Goal: Information Seeking & Learning: Learn about a topic

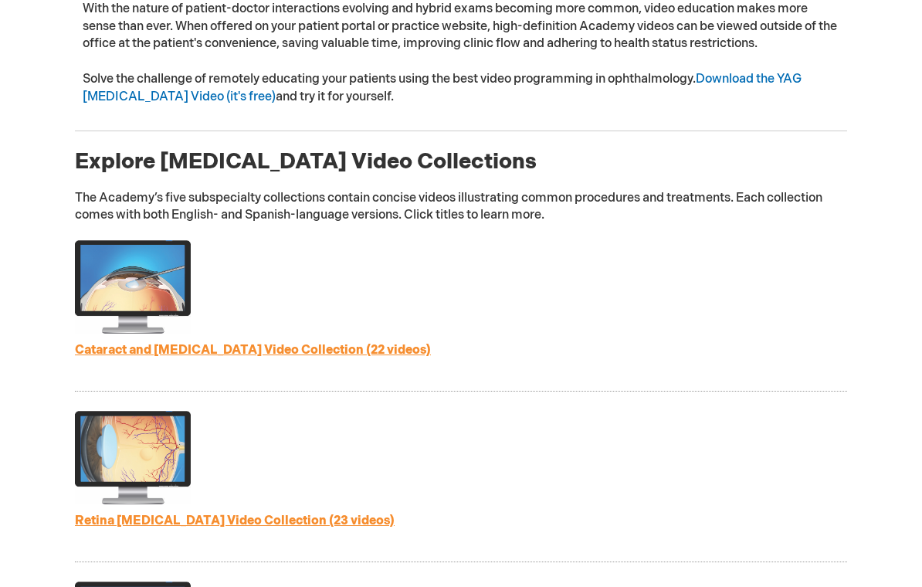
scroll to position [582, 0]
click at [338, 344] on link "Cataract and [MEDICAL_DATA] Video Collection (22 videos)" at bounding box center [253, 351] width 356 height 15
click at [288, 344] on link "Cataract and [MEDICAL_DATA] Video Collection (22 videos)" at bounding box center [253, 351] width 356 height 15
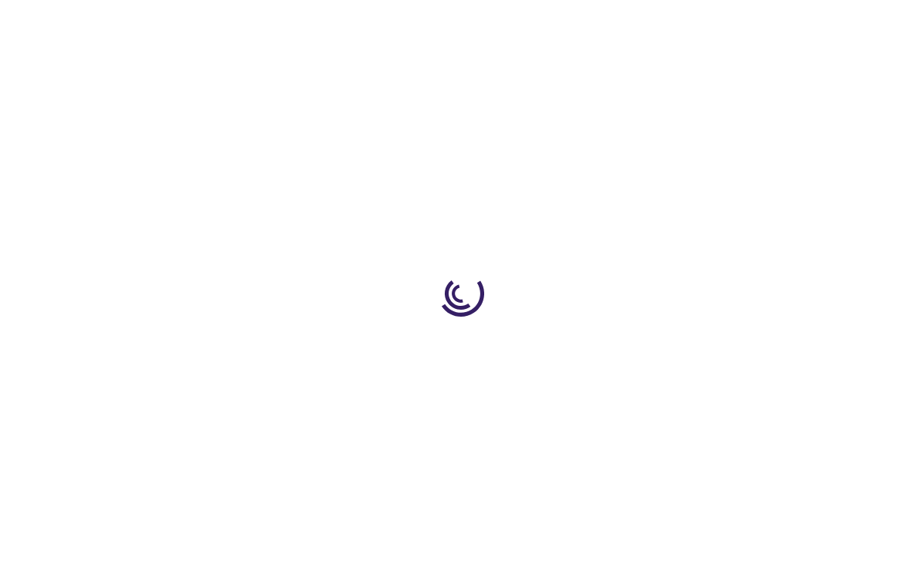
type input "1"
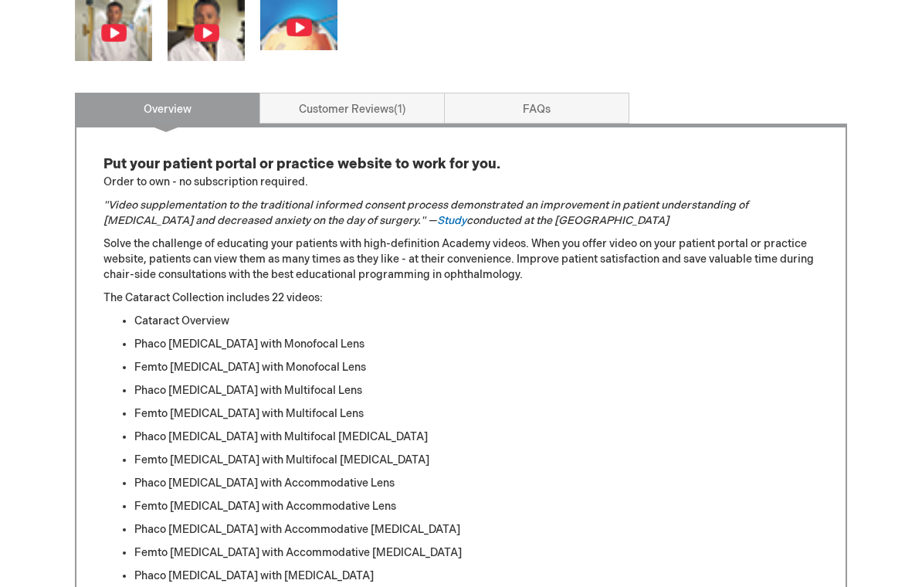
scroll to position [643, 0]
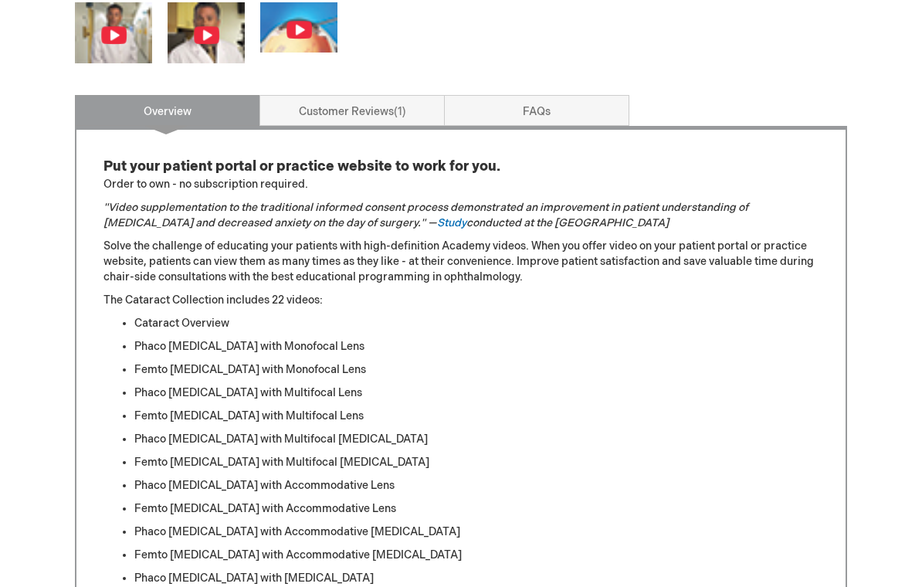
click at [220, 328] on li "Cataract Overview" at bounding box center [476, 324] width 684 height 15
click at [204, 327] on li "Cataract Overview" at bounding box center [476, 324] width 684 height 15
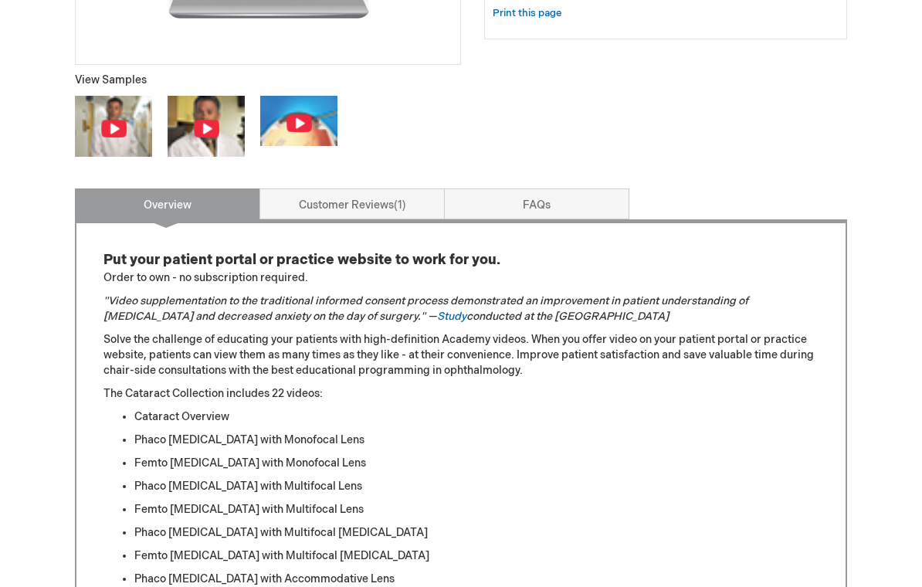
scroll to position [551, 0]
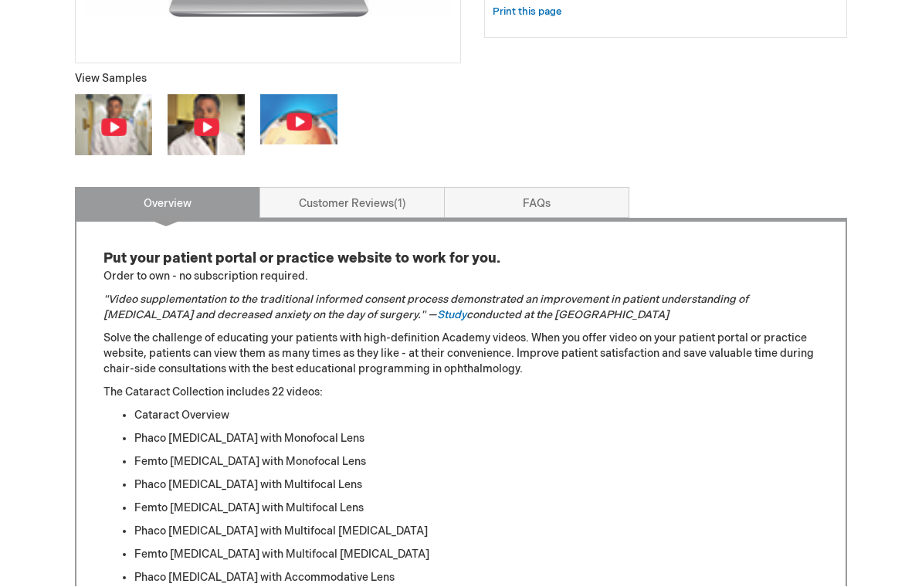
click at [118, 124] on img at bounding box center [113, 127] width 27 height 19
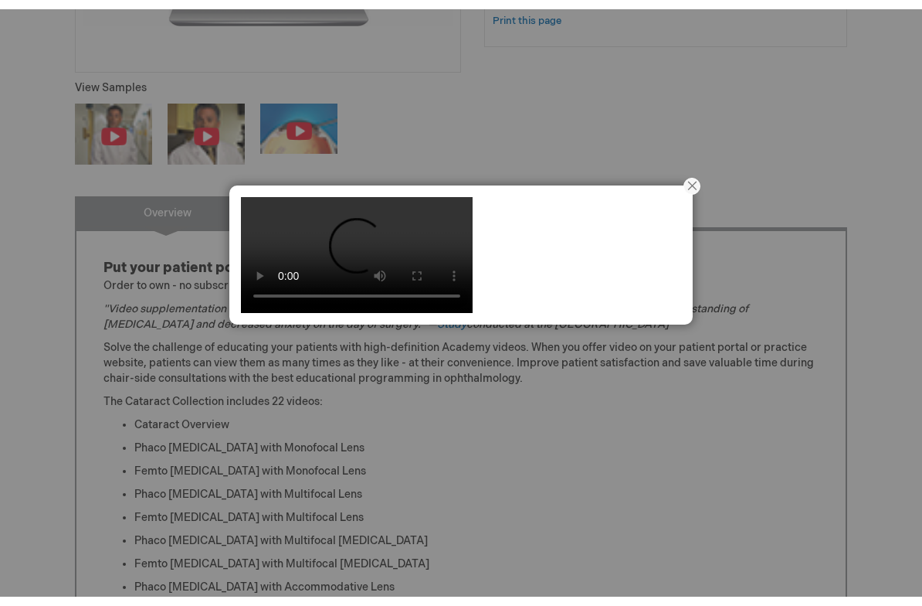
scroll to position [533, 0]
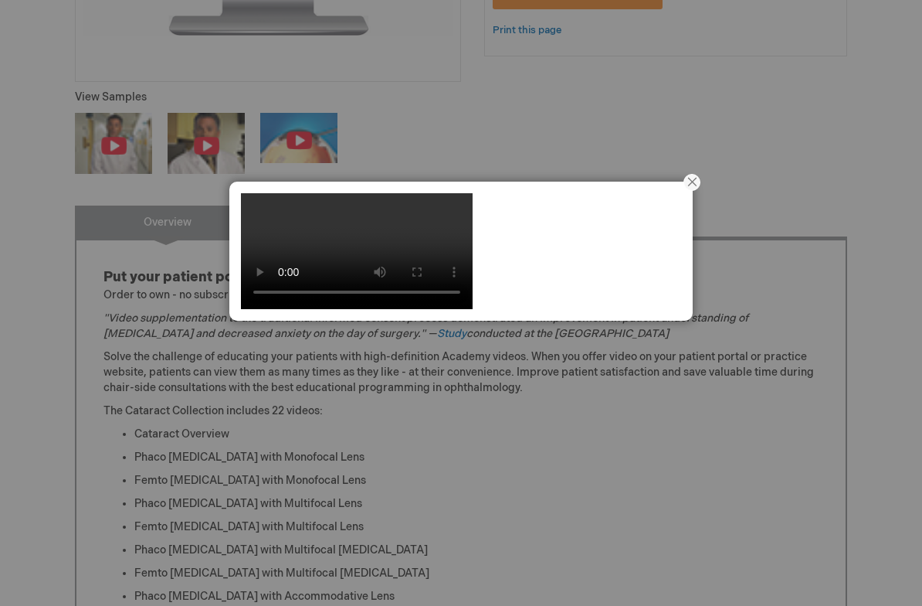
click at [256, 226] on video at bounding box center [357, 251] width 232 height 116
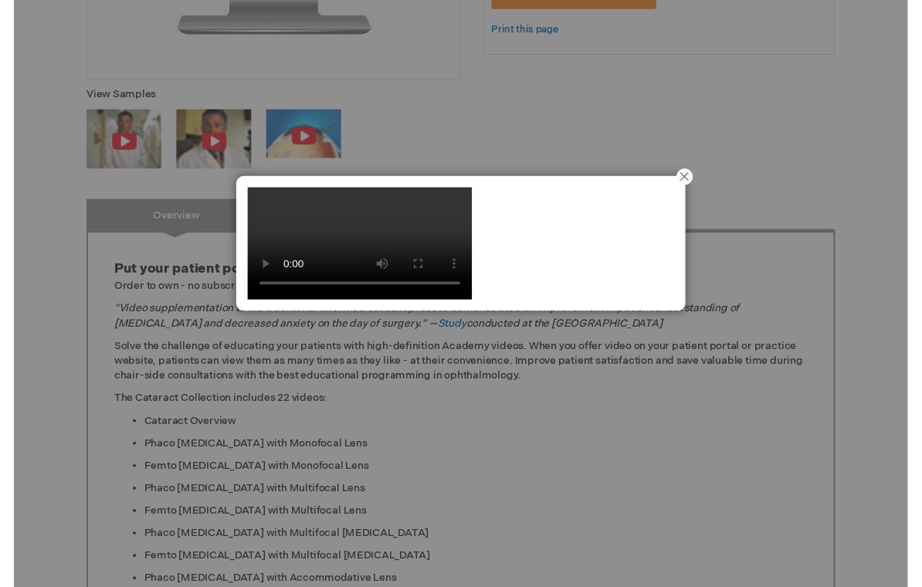
scroll to position [552, 0]
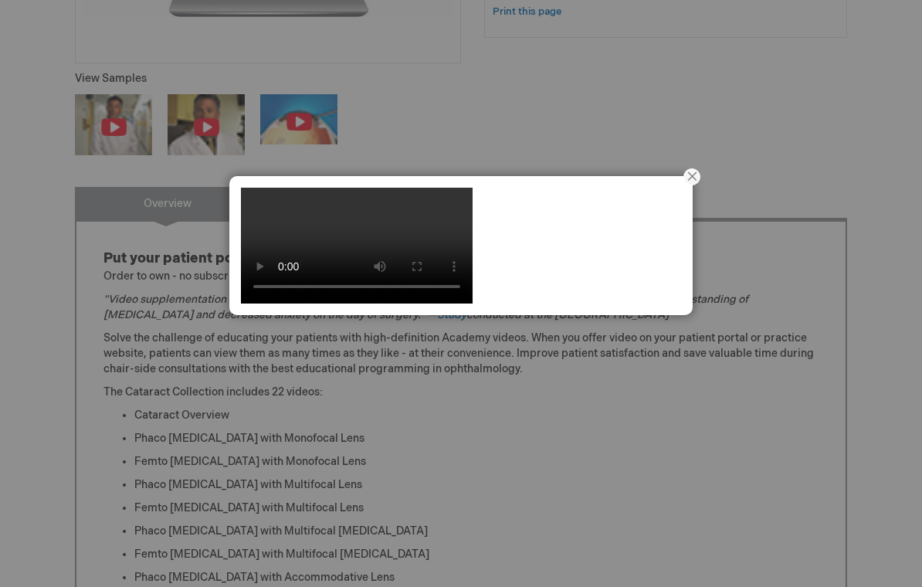
click at [213, 122] on div at bounding box center [461, 293] width 922 height 587
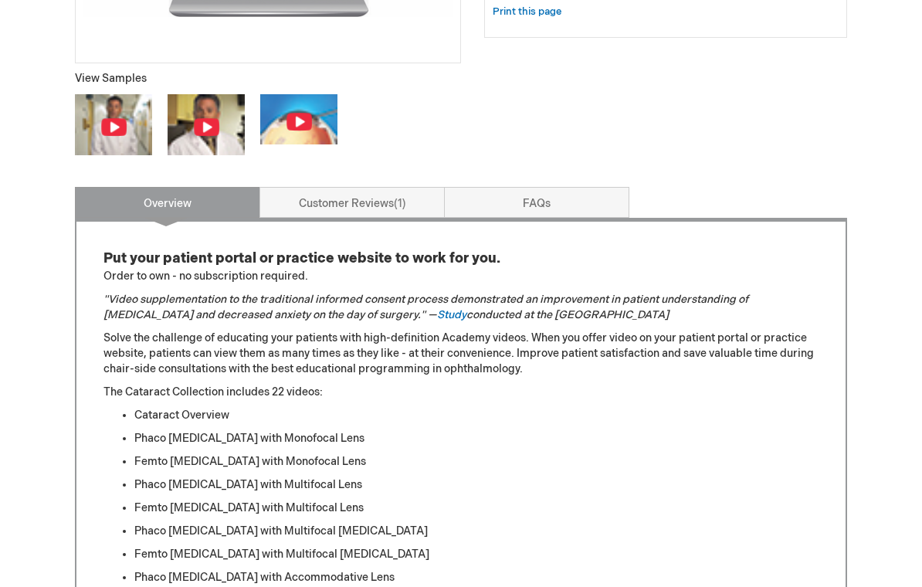
click at [205, 125] on img at bounding box center [206, 126] width 27 height 19
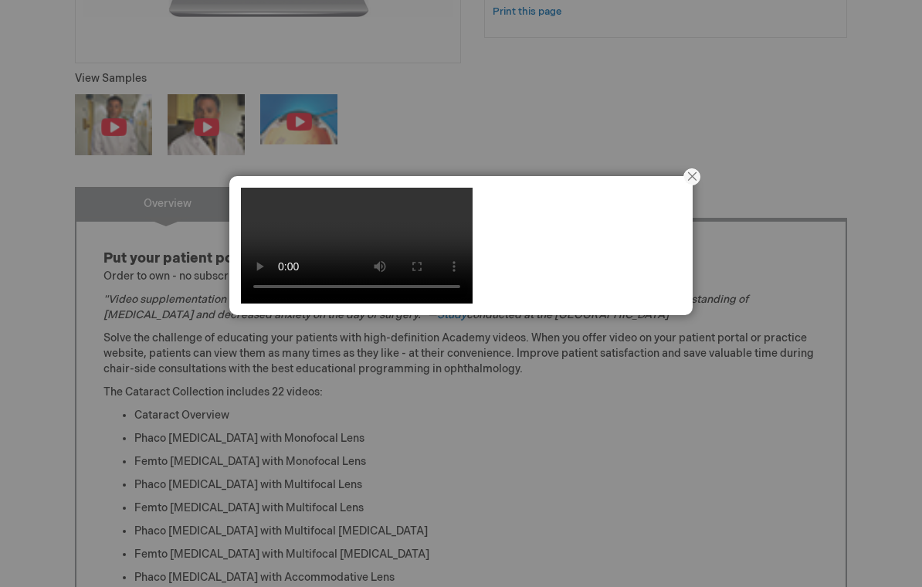
click at [446, 294] on video at bounding box center [357, 246] width 232 height 116
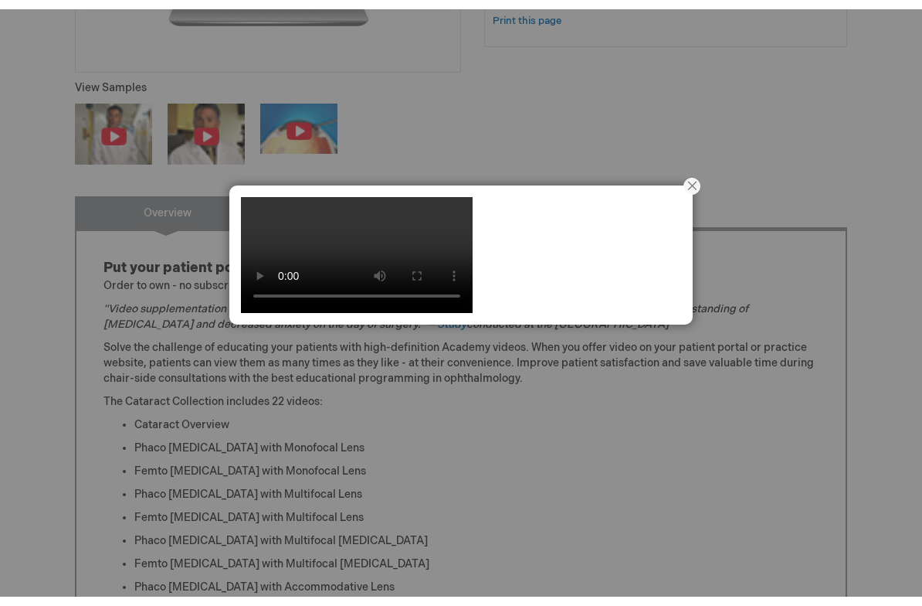
scroll to position [533, 0]
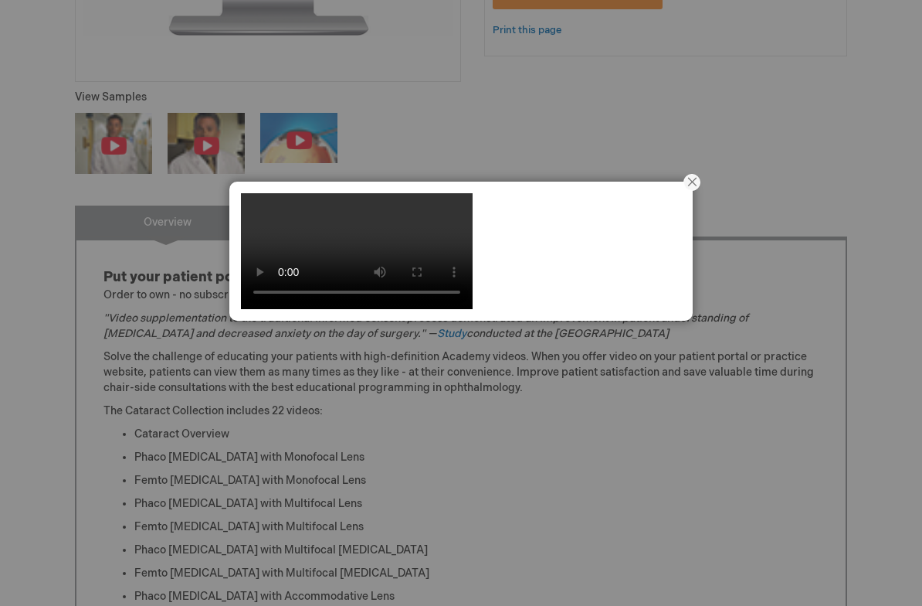
click at [259, 218] on video at bounding box center [357, 251] width 232 height 116
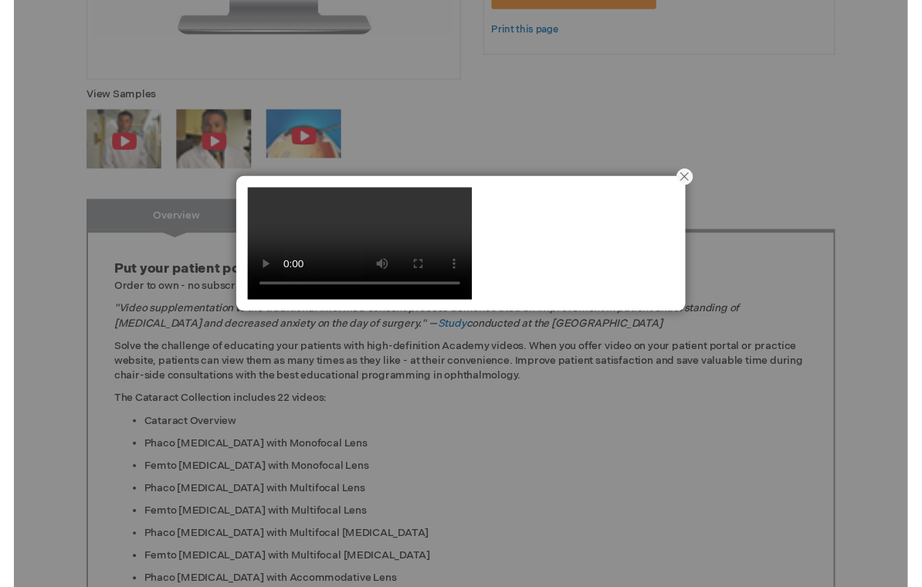
scroll to position [552, 0]
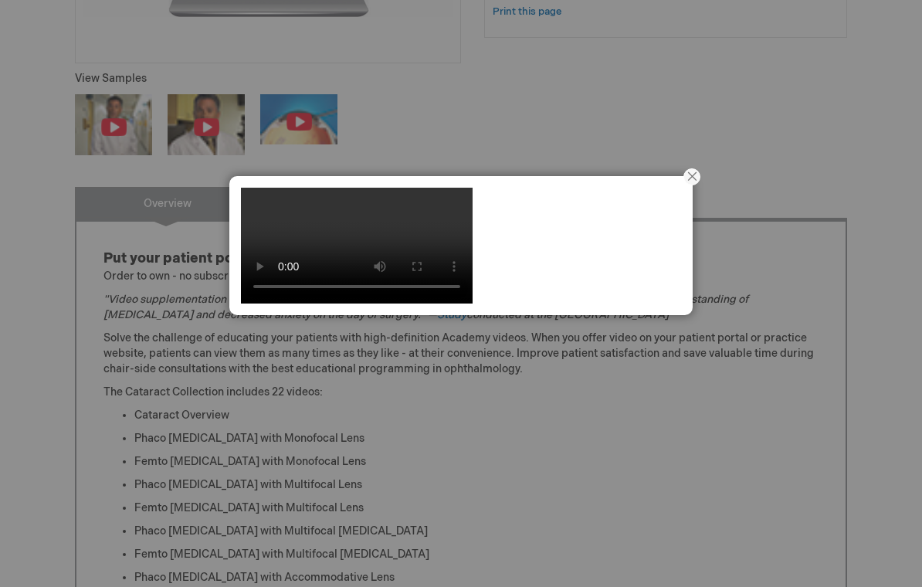
click at [297, 122] on div at bounding box center [461, 293] width 922 height 587
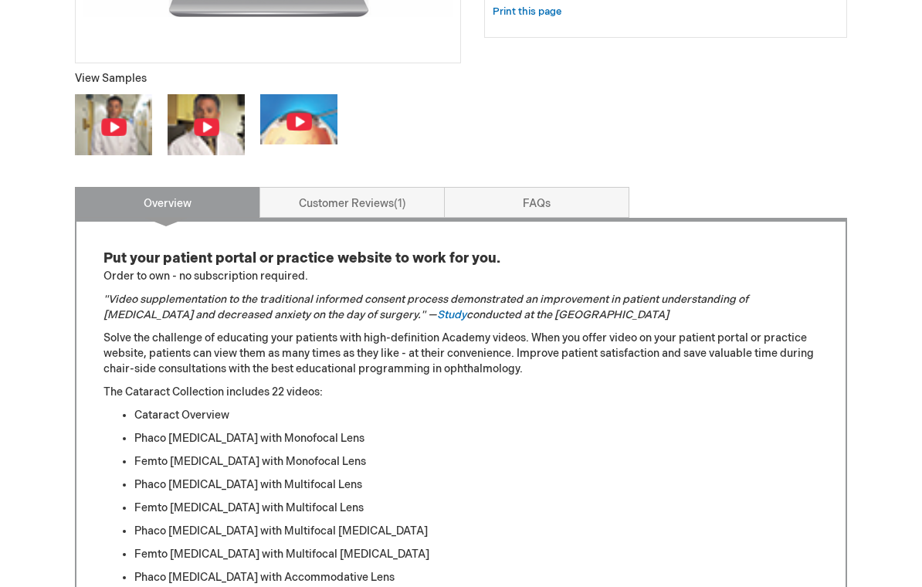
click at [294, 124] on img at bounding box center [299, 121] width 27 height 19
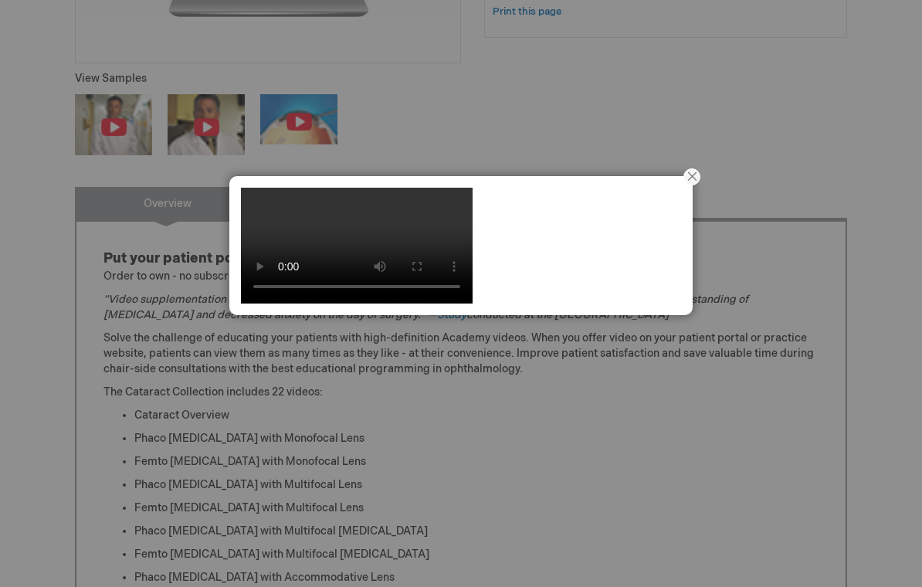
click at [348, 271] on video at bounding box center [357, 246] width 232 height 116
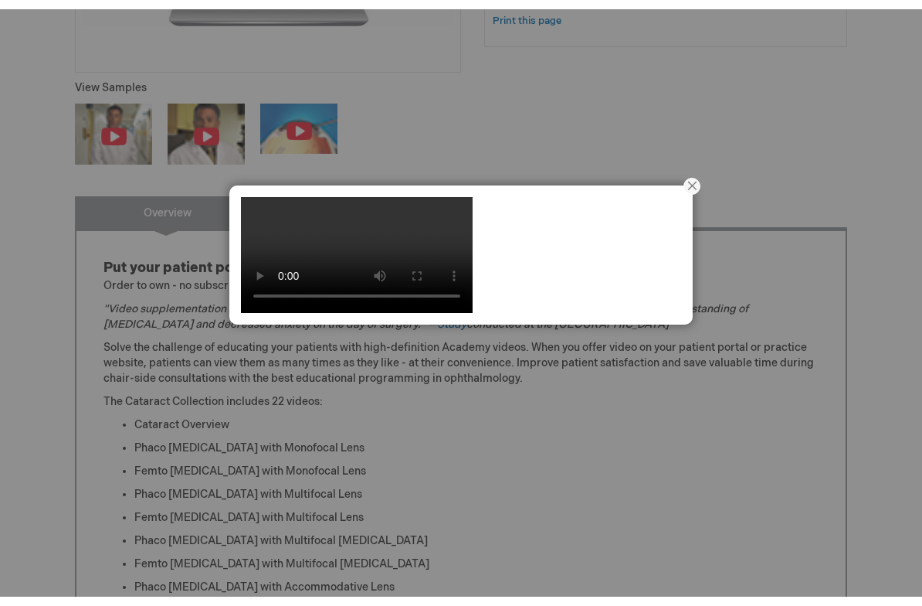
scroll to position [533, 0]
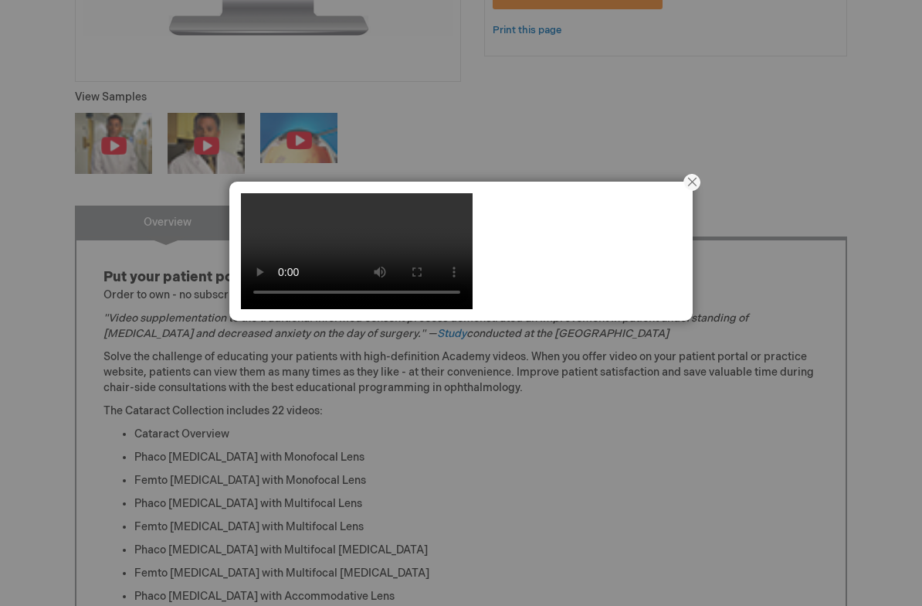
click at [253, 215] on video at bounding box center [357, 251] width 232 height 116
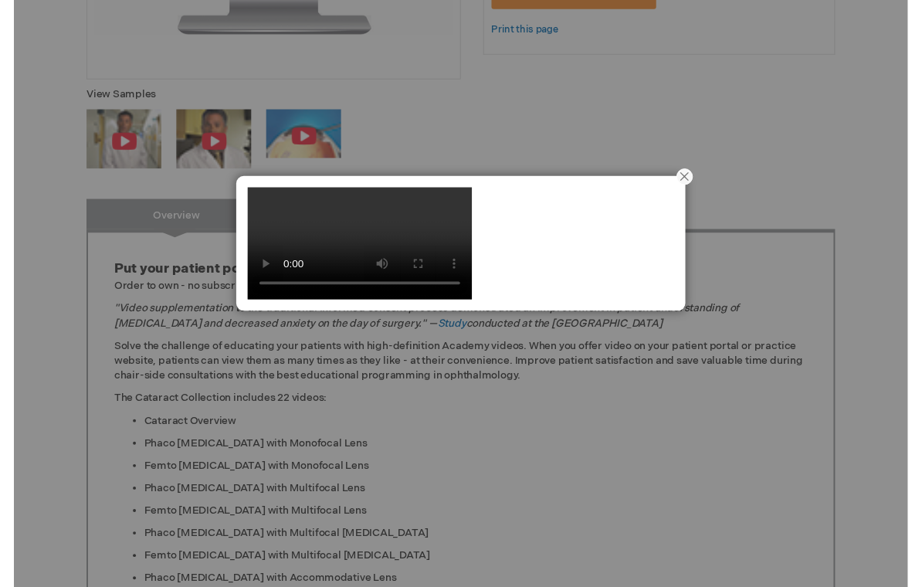
scroll to position [552, 0]
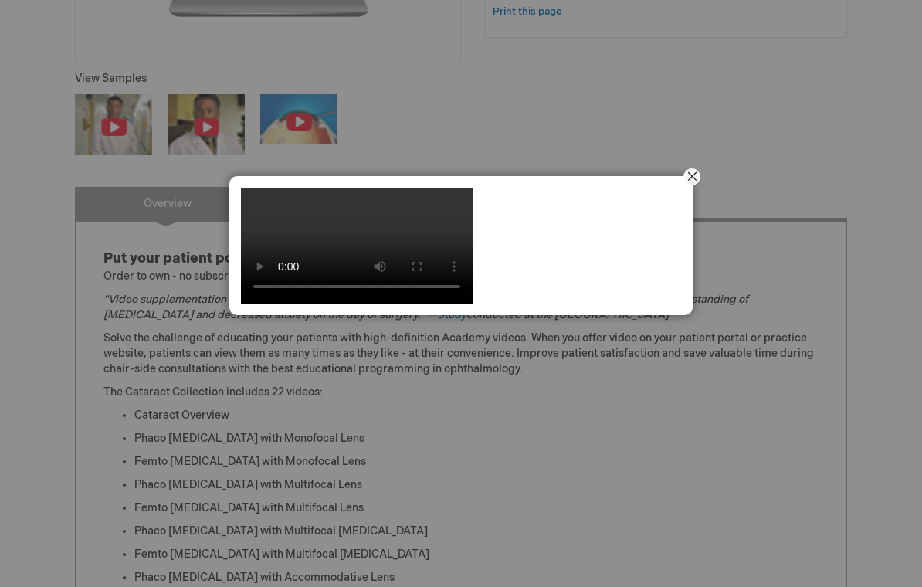
click at [691, 175] on button "Close" at bounding box center [692, 177] width 48 height 48
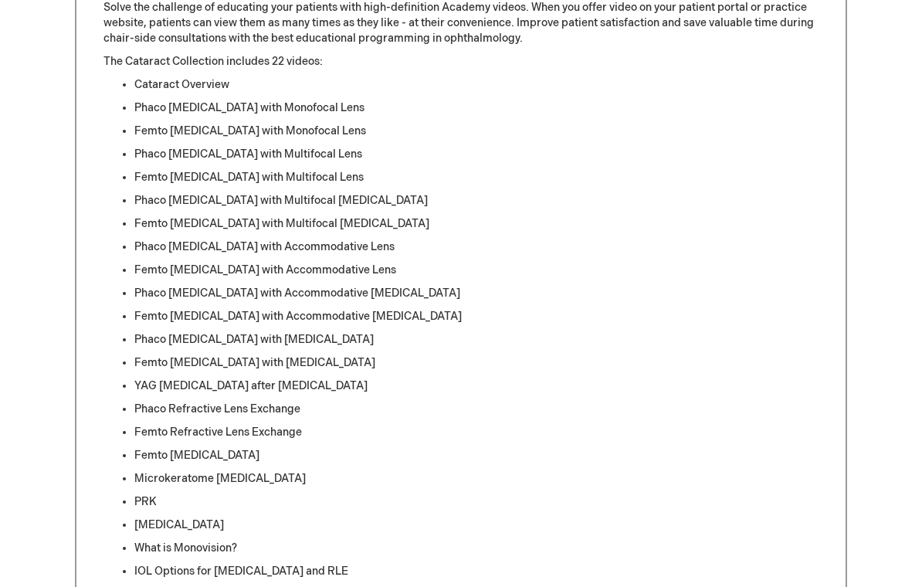
scroll to position [883, 0]
click at [236, 552] on li "What is Monovision?" at bounding box center [476, 547] width 684 height 15
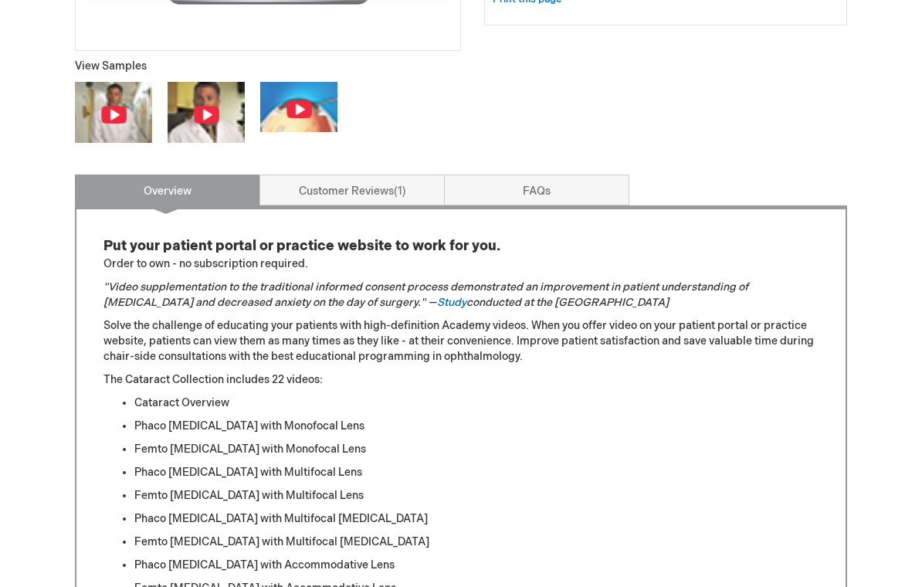
scroll to position [562, 0]
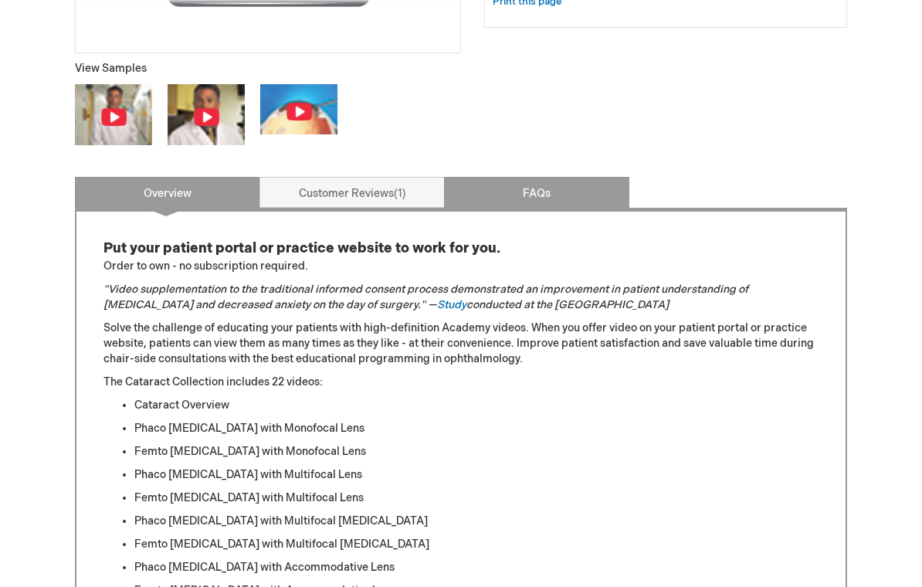
click at [528, 196] on link "FAQs" at bounding box center [536, 192] width 185 height 31
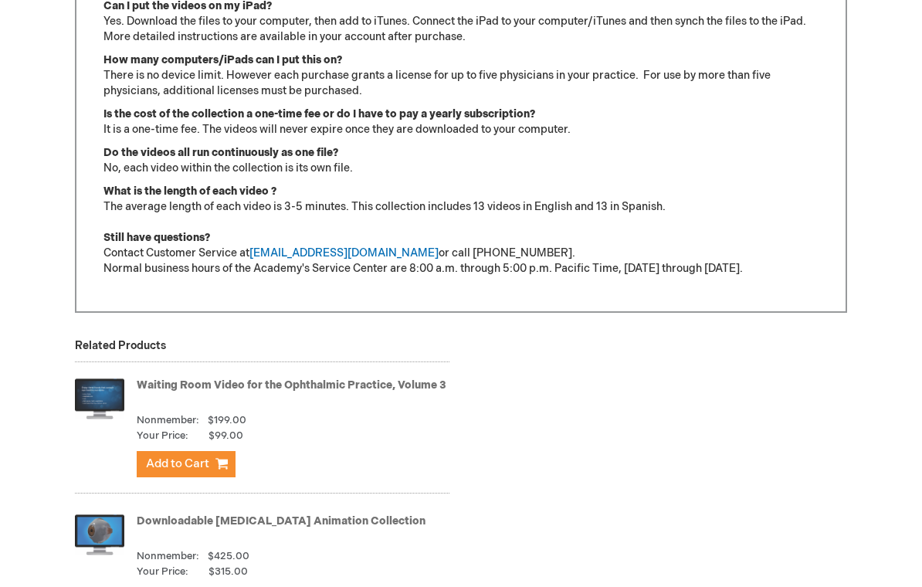
scroll to position [1175, 0]
